Goal: Transaction & Acquisition: Purchase product/service

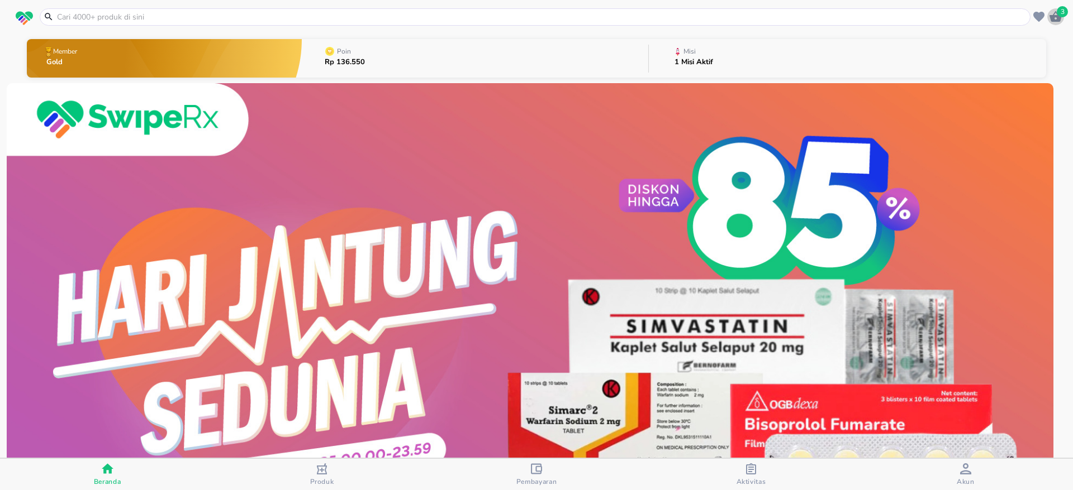
click at [1055, 16] on icon "button" at bounding box center [1055, 16] width 12 height 11
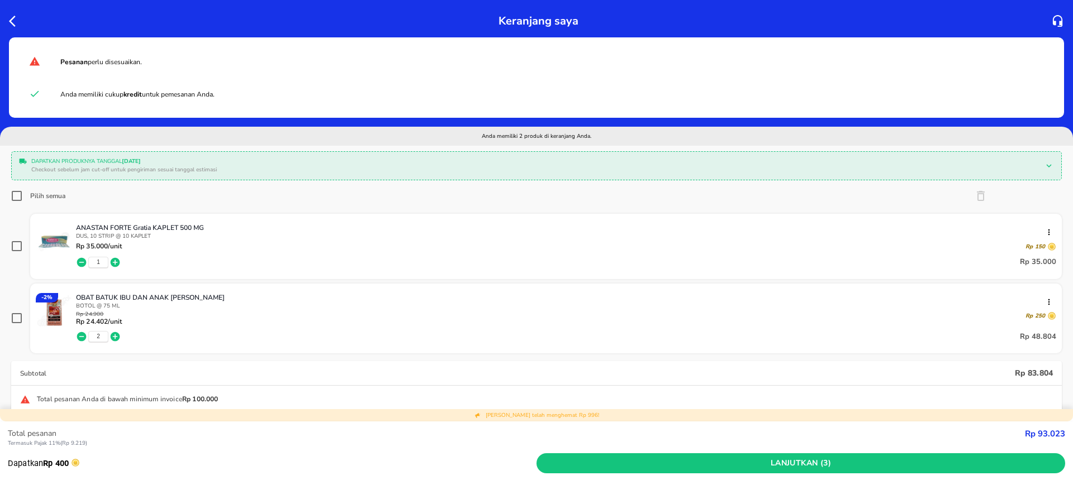
scroll to position [168, 0]
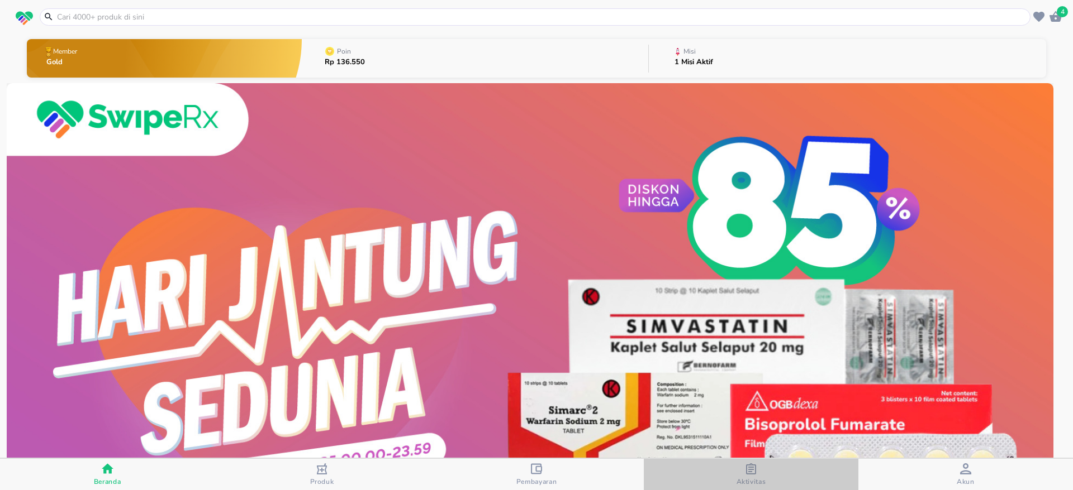
click at [761, 479] on span "Aktivitas" at bounding box center [751, 482] width 30 height 9
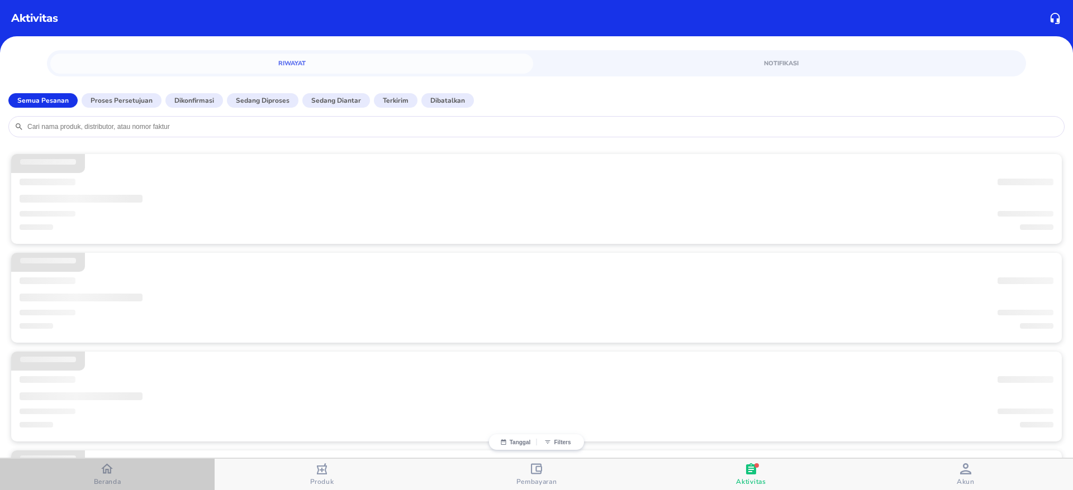
click at [115, 478] on span "Beranda" at bounding box center [107, 482] width 27 height 9
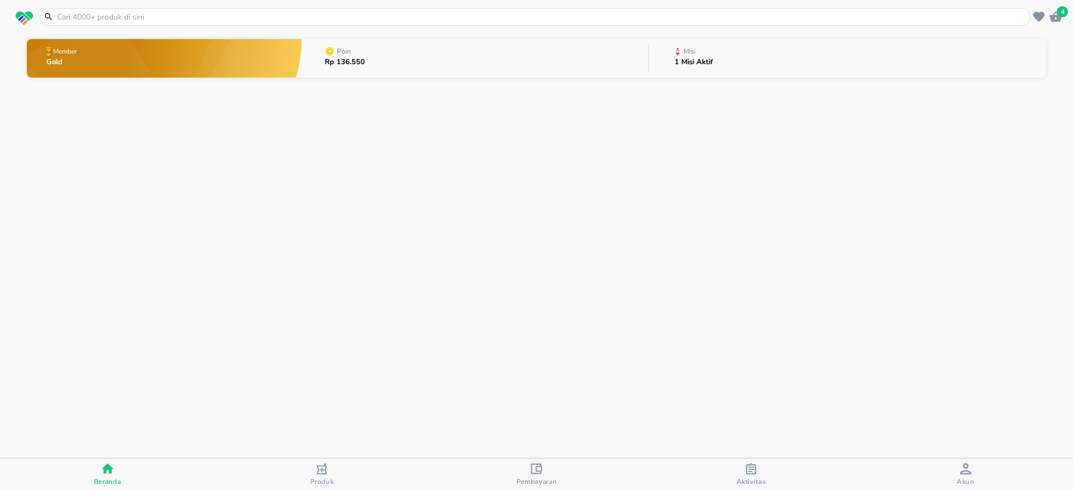
click at [1059, 17] on icon "button" at bounding box center [1055, 16] width 12 height 11
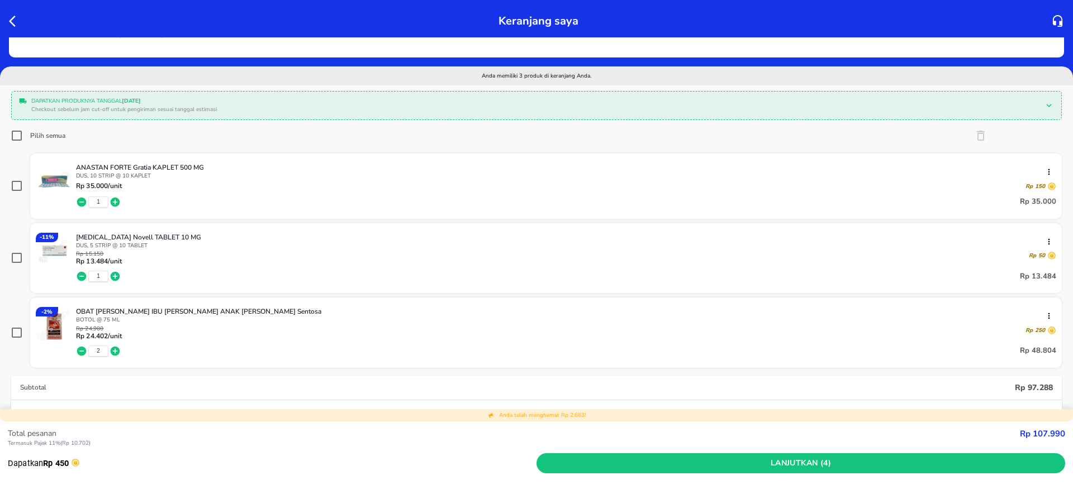
scroll to position [84, 0]
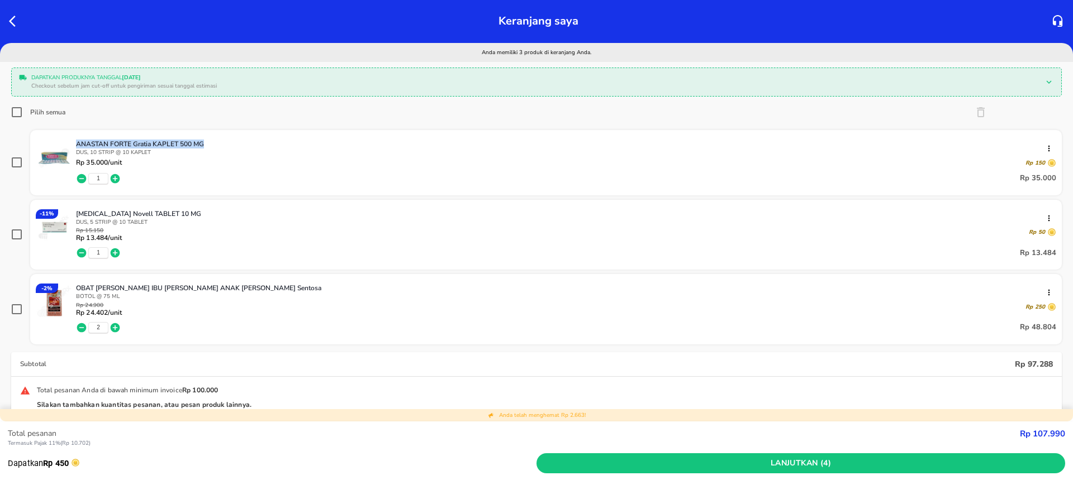
drag, startPoint x: 76, startPoint y: 142, endPoint x: 219, endPoint y: 141, distance: 143.0
click at [219, 141] on p "ANASTAN FORTE Gratia KAPLET 500 MG" at bounding box center [561, 144] width 971 height 9
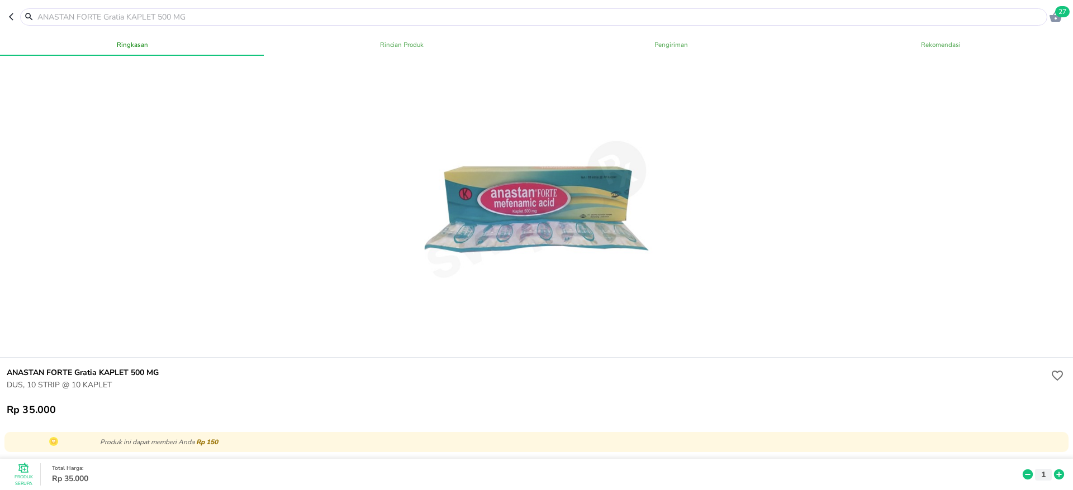
click at [9, 16] on header "27" at bounding box center [536, 17] width 1073 height 34
click at [11, 17] on icon "button" at bounding box center [13, 16] width 9 height 9
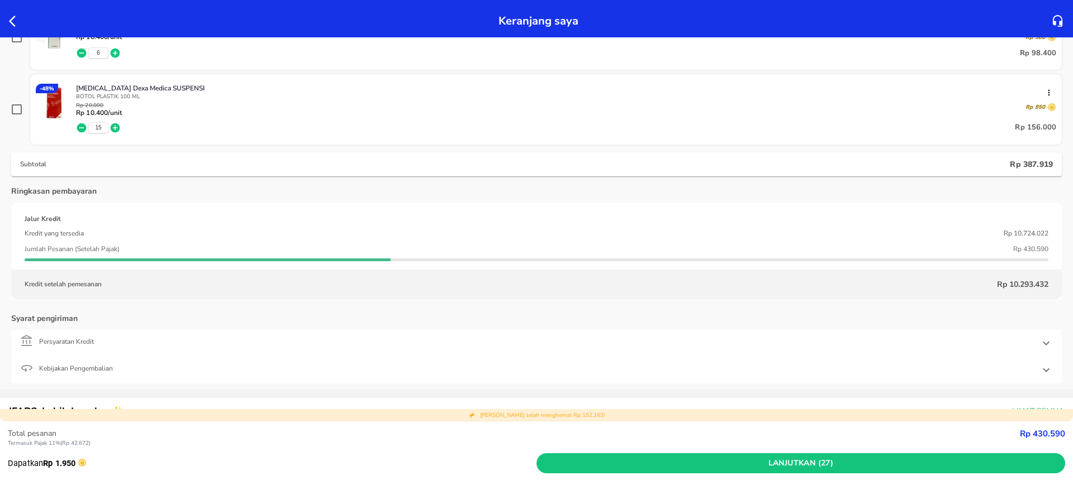
scroll to position [419, 0]
